Goal: Transaction & Acquisition: Purchase product/service

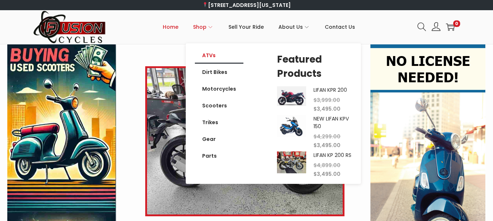
click at [215, 59] on link "ATVs" at bounding box center [219, 55] width 48 height 17
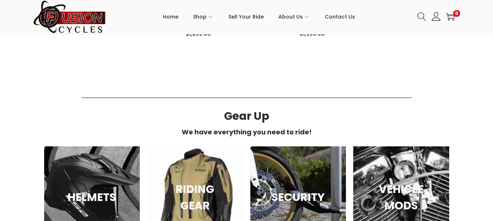
scroll to position [700, 0]
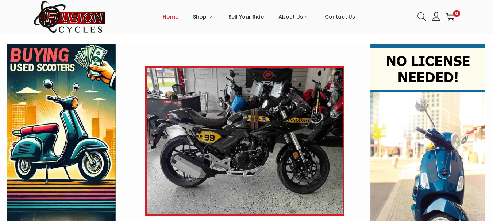
scroll to position [194, 0]
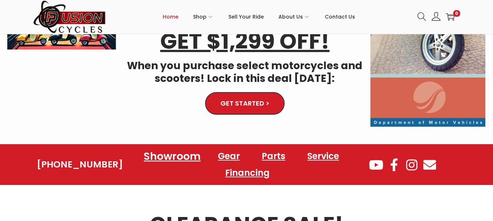
click at [171, 153] on link "Showroom" at bounding box center [172, 157] width 74 height 20
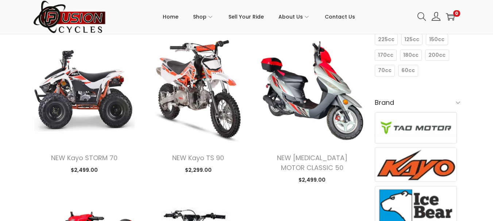
scroll to position [452, 0]
